Goal: Task Accomplishment & Management: Manage account settings

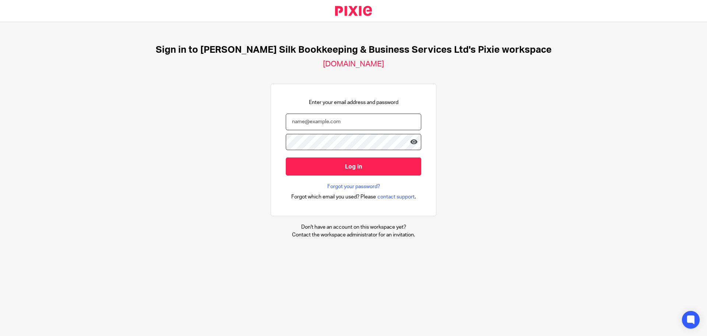
click at [297, 120] on input "email" at bounding box center [354, 121] width 136 height 17
type input "ruth@Sandrasilk.co.uk"
click at [286, 157] on input "Log in" at bounding box center [354, 166] width 136 height 18
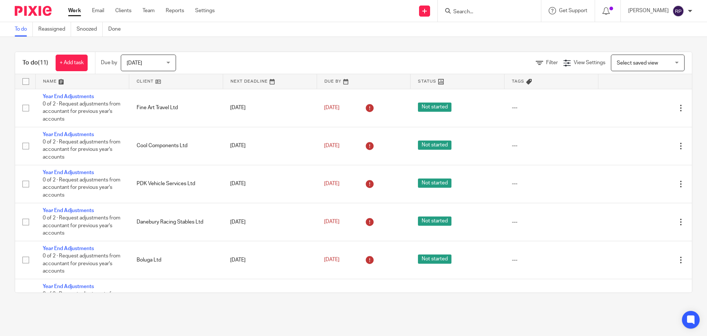
click at [496, 14] on input "Search" at bounding box center [486, 12] width 66 height 7
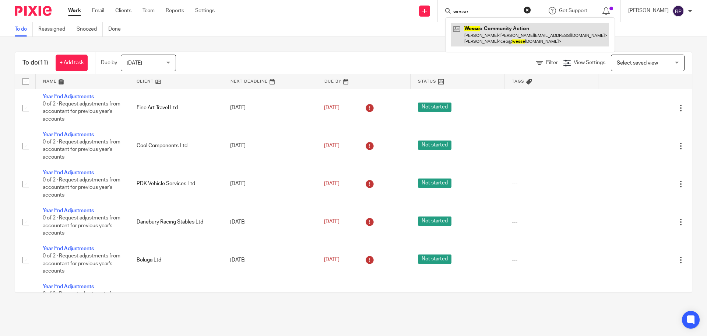
type input "wesse"
click at [503, 35] on link at bounding box center [530, 34] width 158 height 23
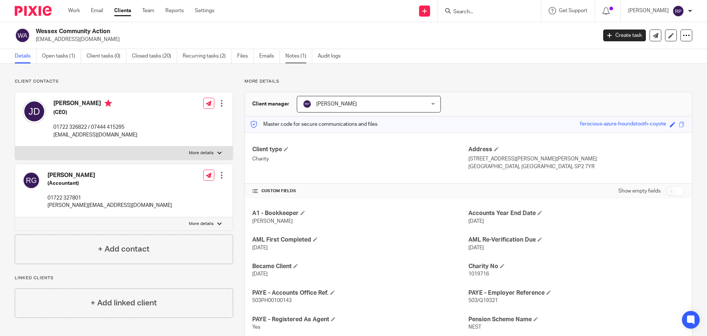
click at [303, 54] on link "Notes (1)" at bounding box center [298, 56] width 27 height 14
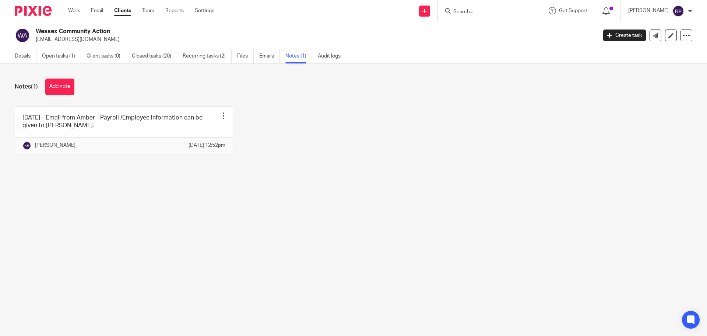
click at [65, 81] on button "Add note" at bounding box center [59, 86] width 29 height 17
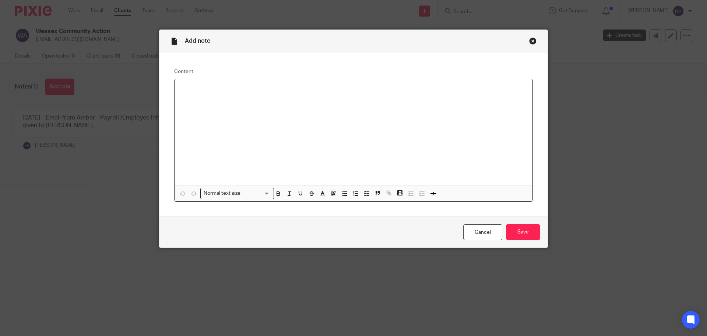
click at [530, 41] on div "Close this dialog window" at bounding box center [532, 40] width 7 height 7
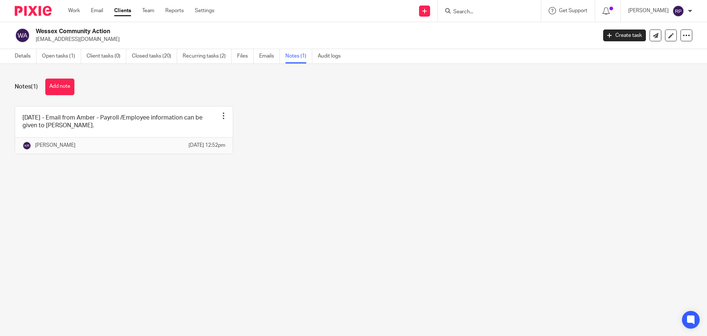
click at [469, 9] on input "Search" at bounding box center [486, 12] width 66 height 7
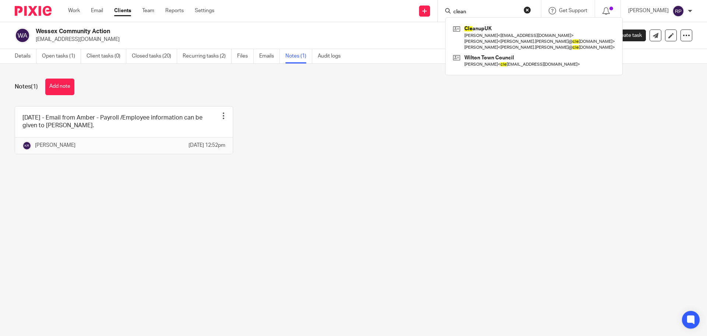
type input "clean"
click button "submit" at bounding box center [0, 0] width 0 height 0
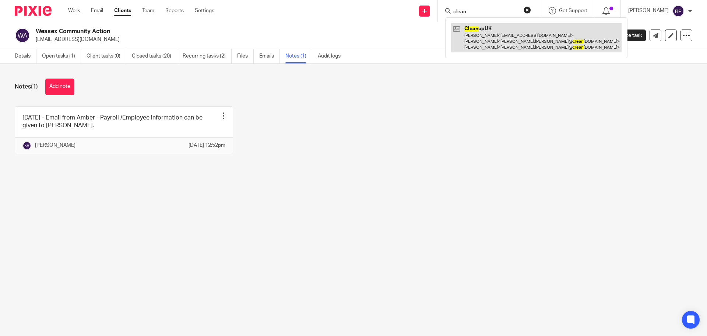
click at [551, 44] on link at bounding box center [536, 37] width 171 height 29
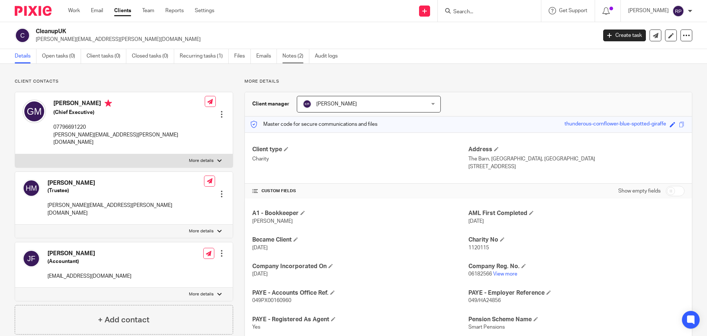
click at [290, 56] on link "Notes (2)" at bounding box center [295, 56] width 27 height 14
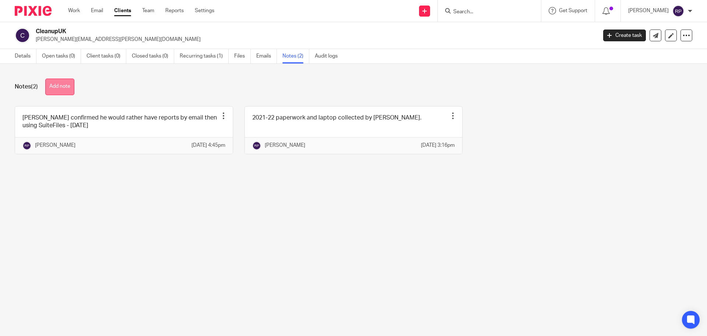
click at [69, 85] on button "Add note" at bounding box center [59, 86] width 29 height 17
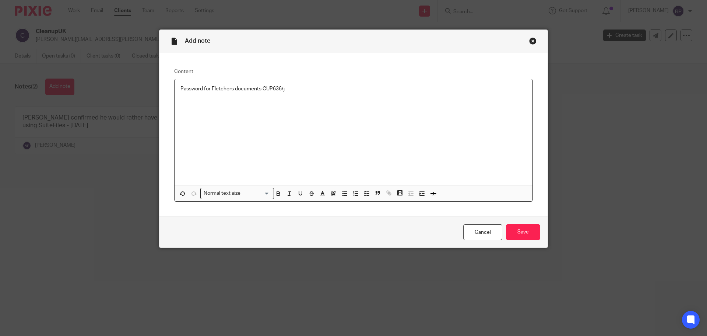
click at [256, 88] on p "Password for Fletchers documents CUP636/j" at bounding box center [353, 88] width 346 height 7
drag, startPoint x: 257, startPoint y: 87, endPoint x: 260, endPoint y: 97, distance: 10.2
click at [258, 89] on p "Password for Fletchers documents CUP636/j" at bounding box center [353, 88] width 346 height 7
click at [525, 225] on input "Save" at bounding box center [523, 232] width 34 height 16
